Goal: Information Seeking & Learning: Learn about a topic

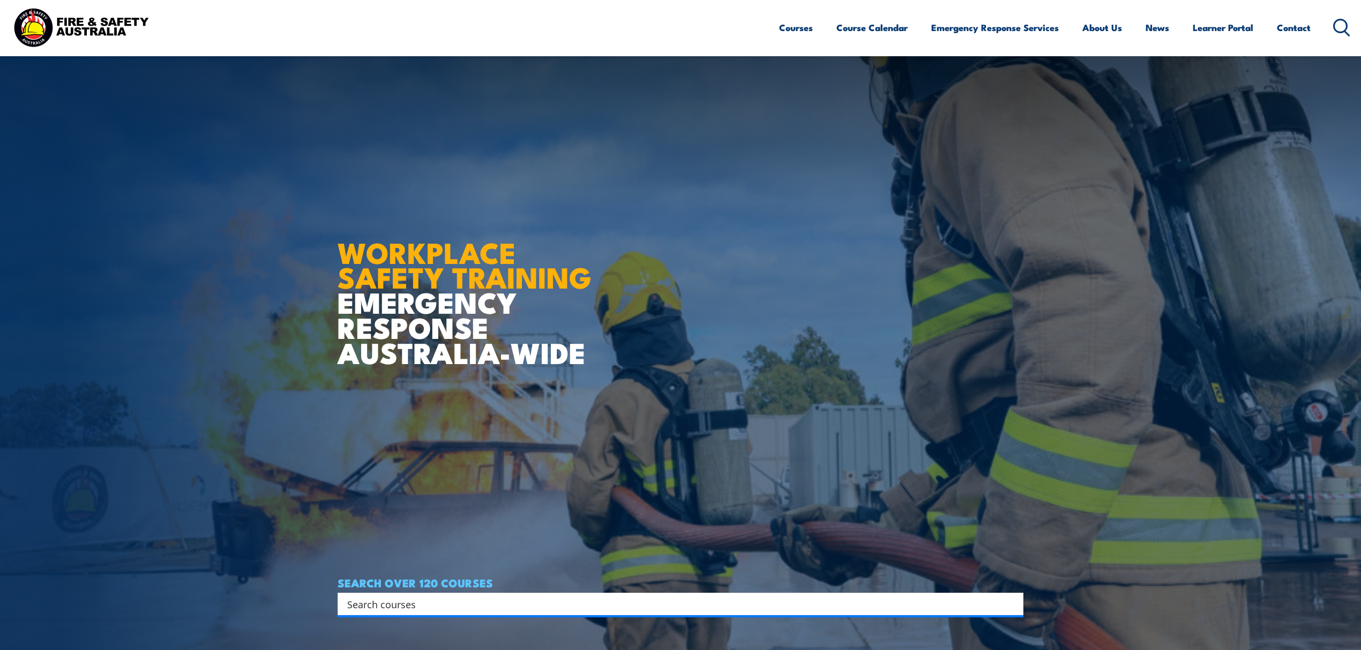
scroll to position [214, 0]
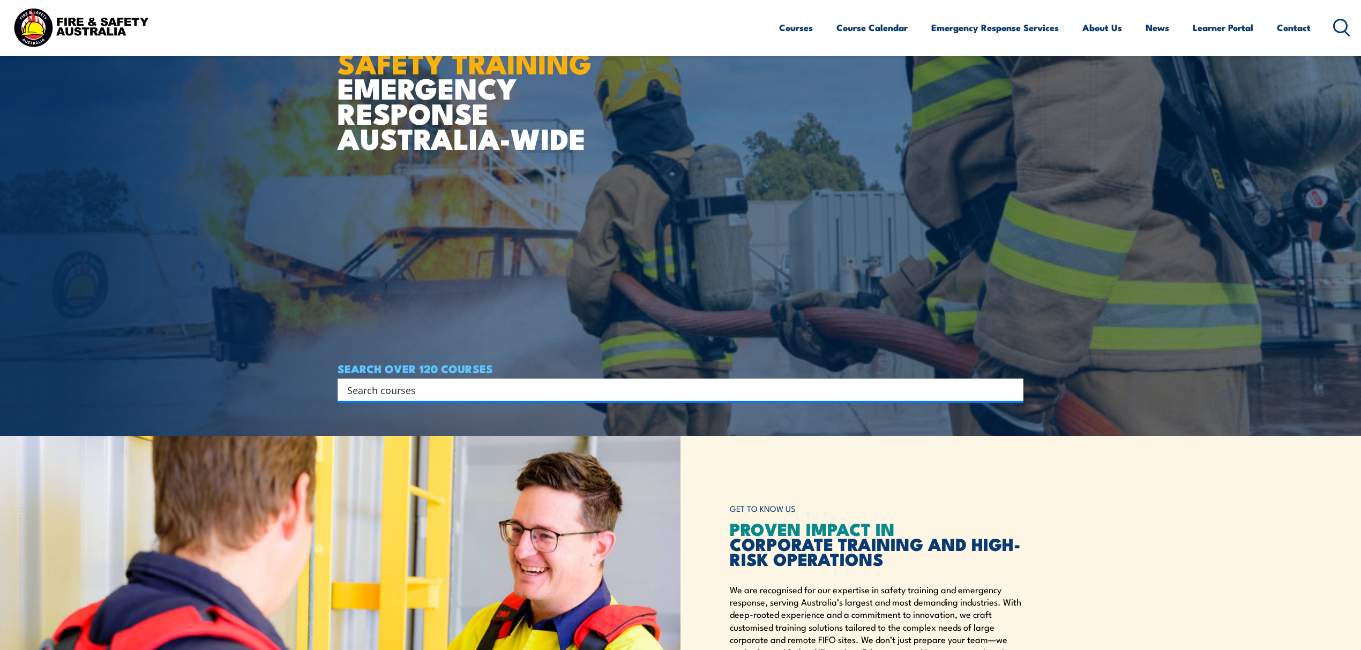
click at [543, 388] on input "Search input" at bounding box center [673, 390] width 653 height 16
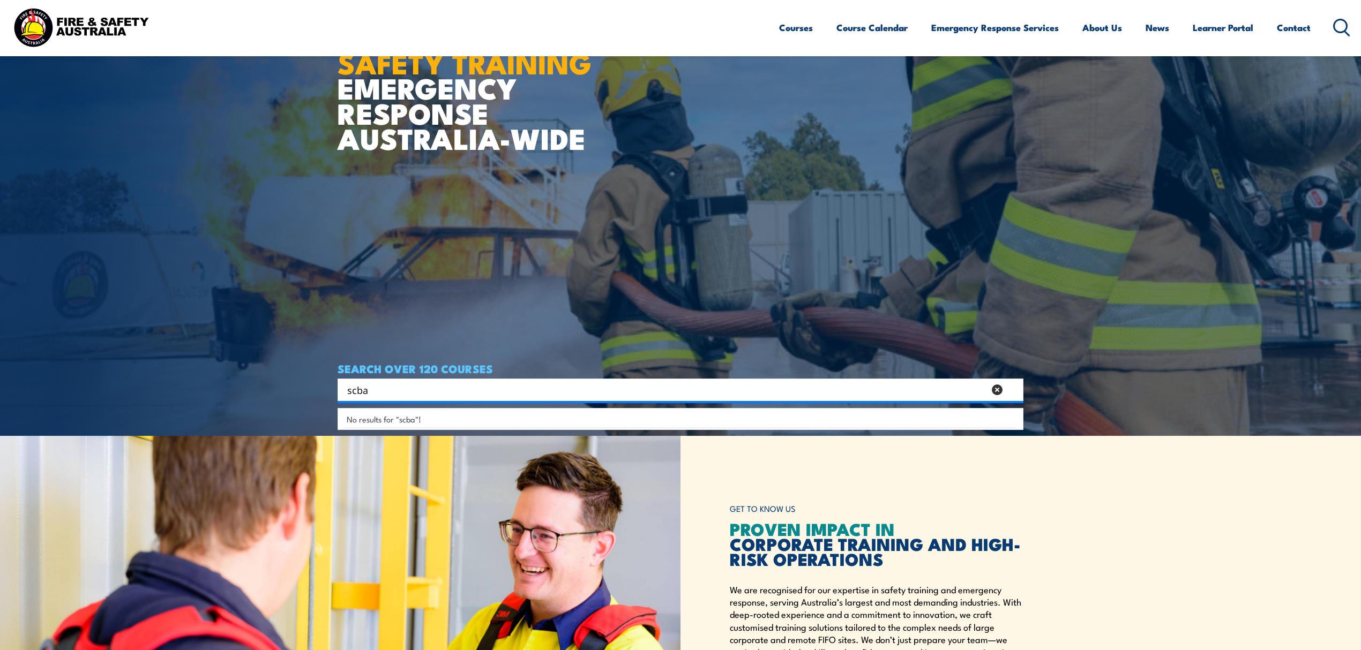
drag, startPoint x: 376, startPoint y: 389, endPoint x: 305, endPoint y: 387, distance: 70.8
click at [305, 387] on section "WORKPLACE SAFETY TRAINING EMERGENCY RESPONSE [GEOGRAPHIC_DATA]-WIDE SEARCH OVER…" at bounding box center [680, 111] width 1361 height 650
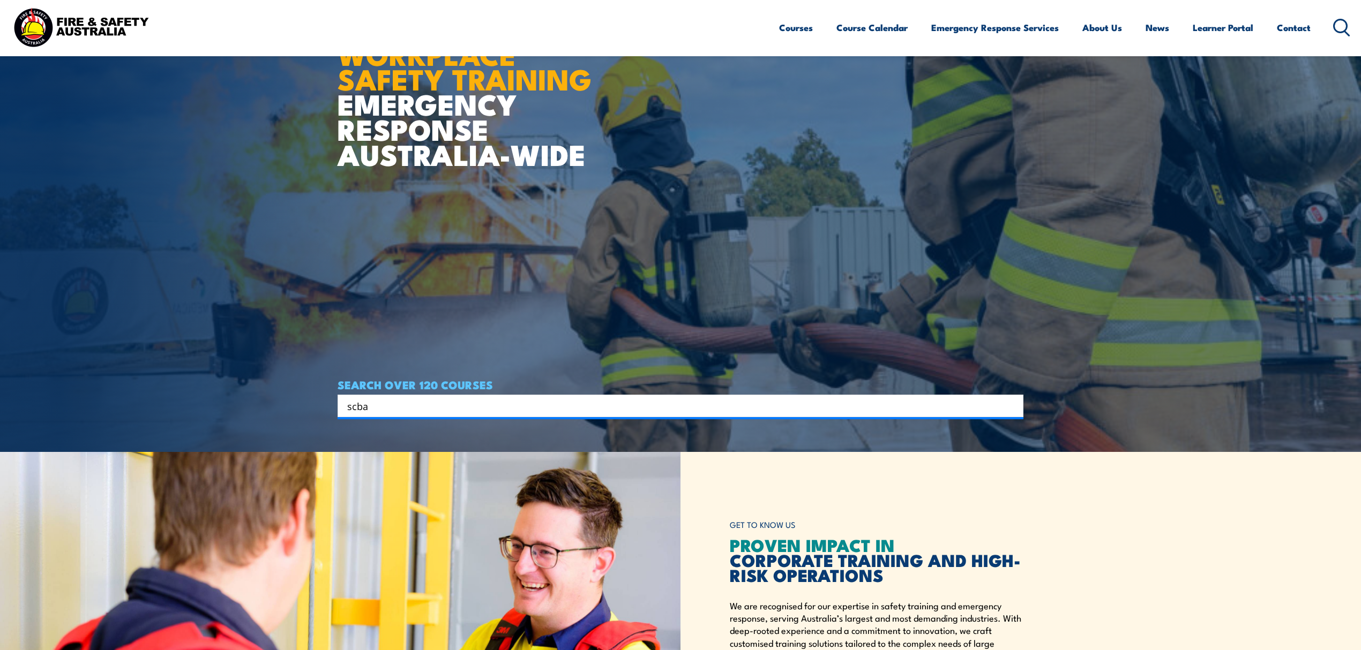
scroll to position [0, 0]
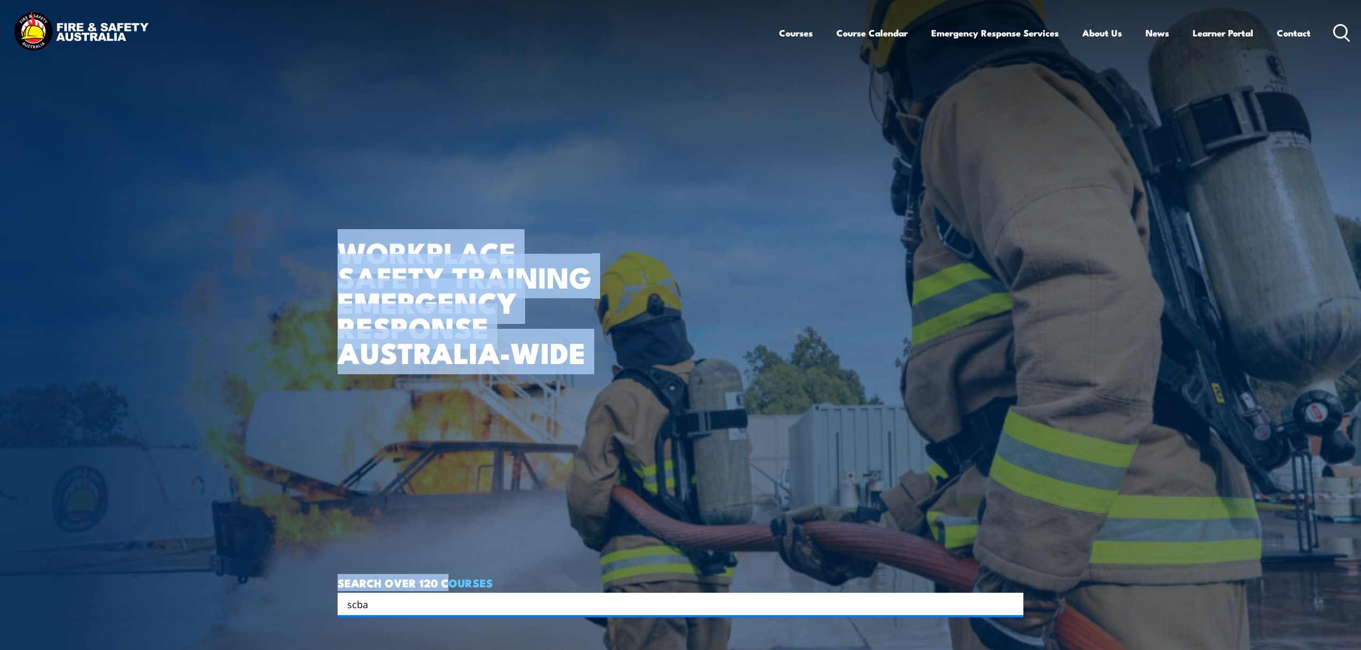
drag, startPoint x: 446, startPoint y: 590, endPoint x: 309, endPoint y: 591, distance: 137.2
click at [309, 591] on section "WORKPLACE SAFETY TRAINING EMERGENCY RESPONSE [GEOGRAPHIC_DATA]-WIDE SEARCH OVER…" at bounding box center [680, 325] width 1361 height 650
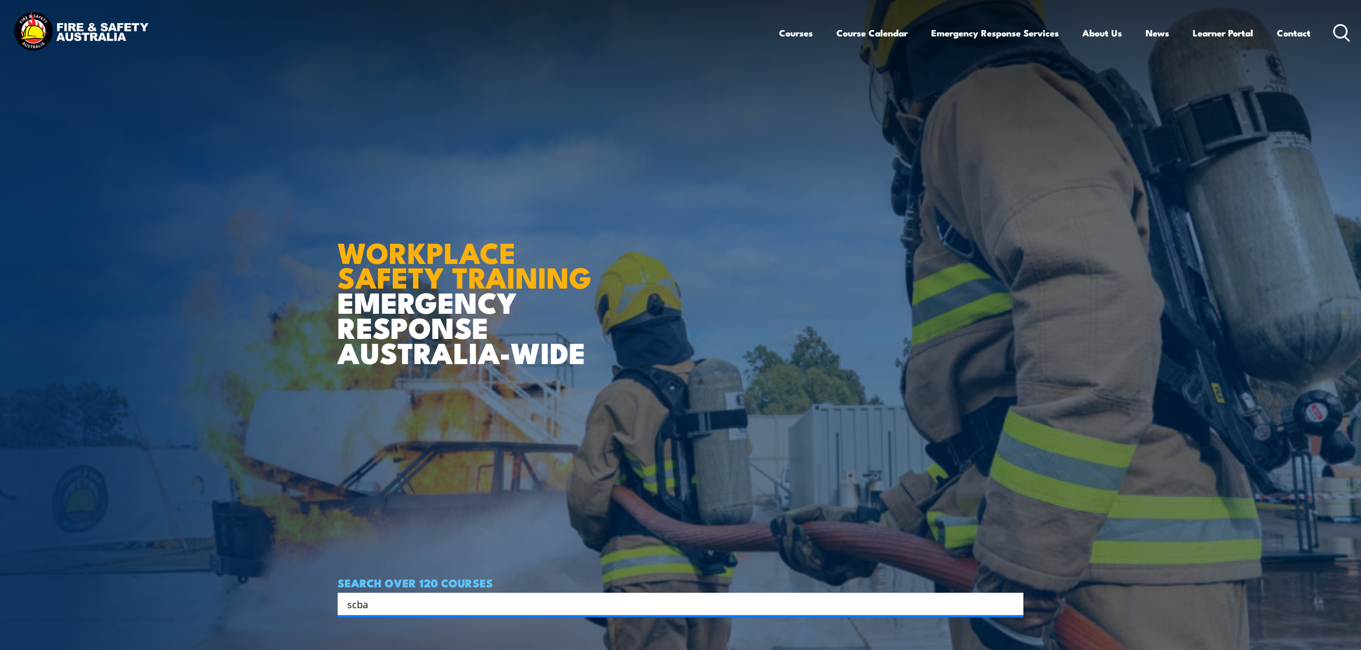
drag, startPoint x: 386, startPoint y: 613, endPoint x: 329, endPoint y: 598, distance: 59.1
click at [329, 598] on section "WORKPLACE SAFETY TRAINING EMERGENCY RESPONSE [GEOGRAPHIC_DATA]-WIDE SEARCH OVER…" at bounding box center [680, 325] width 1361 height 650
drag, startPoint x: 376, startPoint y: 610, endPoint x: 283, endPoint y: 601, distance: 93.1
click at [283, 601] on section "WORKPLACE SAFETY TRAINING EMERGENCY RESPONSE [GEOGRAPHIC_DATA]-WIDE SEARCH OVER…" at bounding box center [680, 325] width 1361 height 650
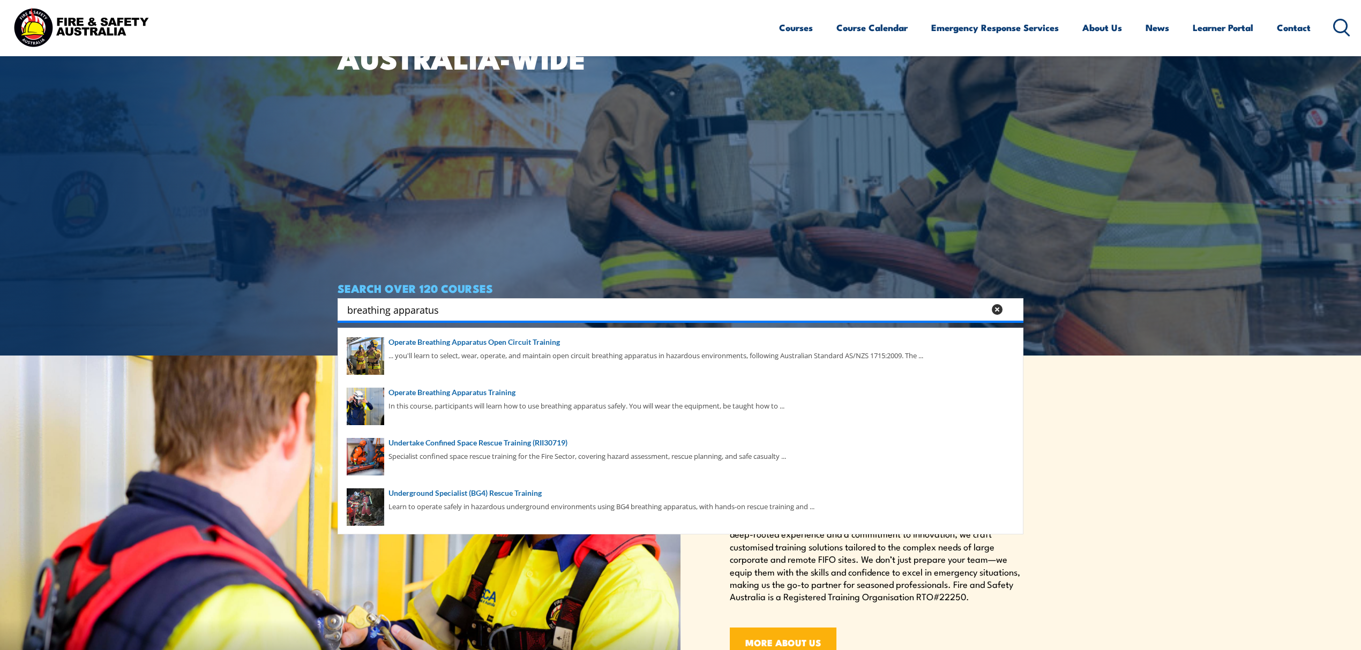
scroll to position [214, 0]
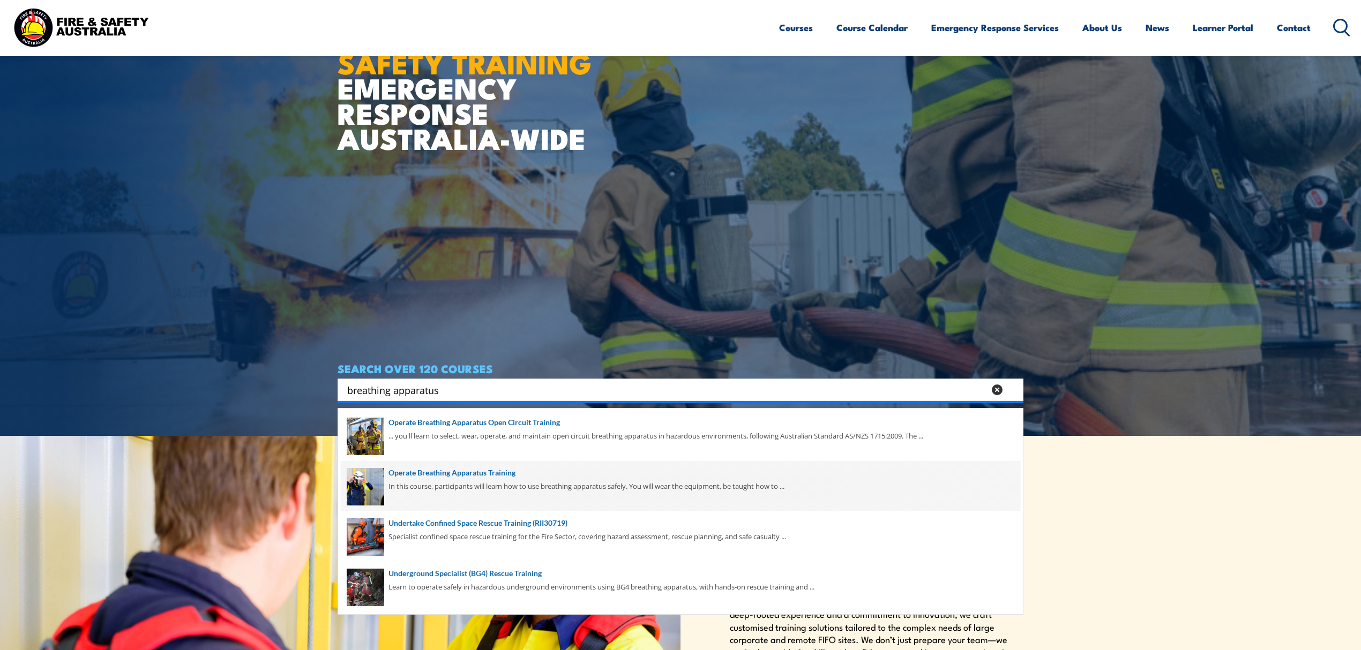
type input "breathing apparatus"
click at [509, 487] on span at bounding box center [680, 486] width 679 height 50
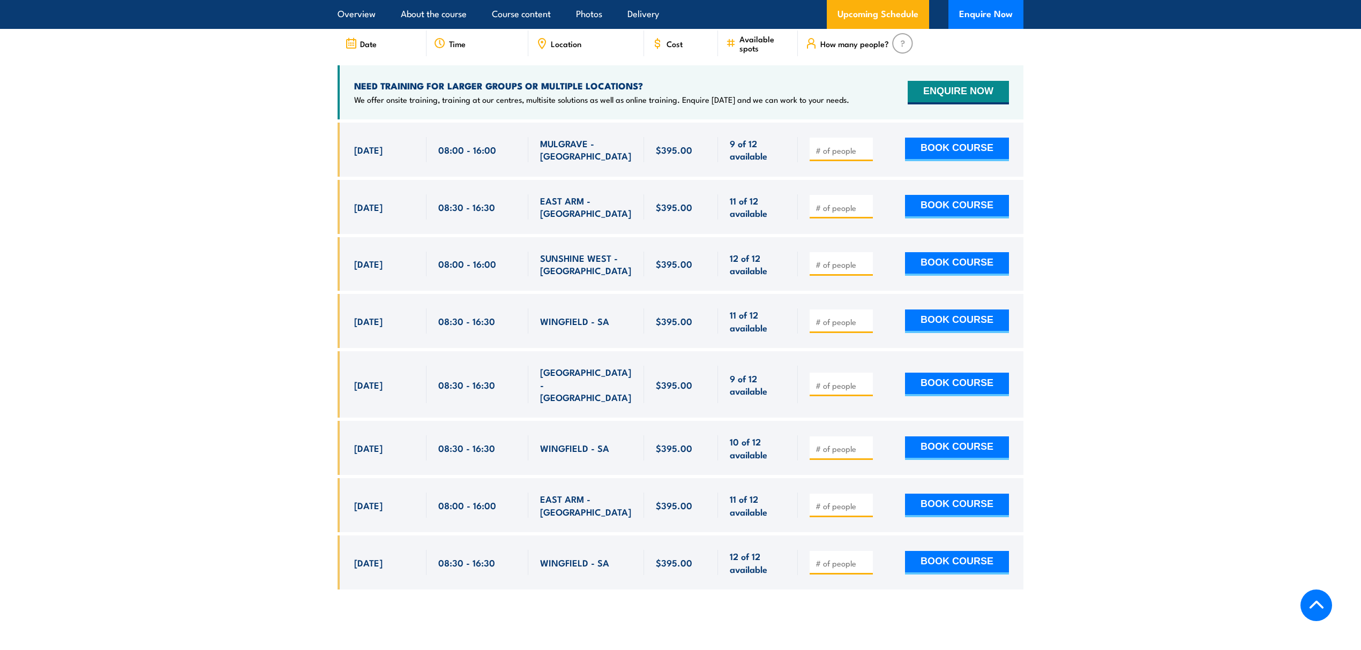
scroll to position [1786, 0]
